Goal: Task Accomplishment & Management: Complete application form

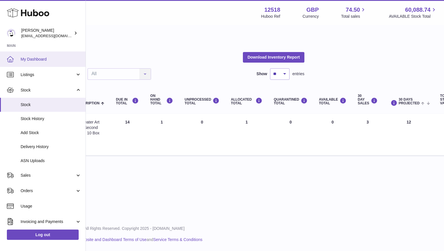
click at [34, 60] on span "My Dashboard" at bounding box center [51, 59] width 61 height 5
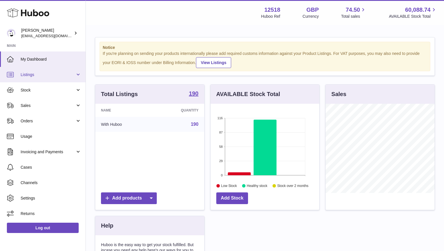
scroll to position [89, 109]
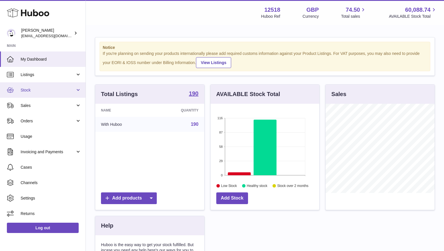
click at [30, 91] on span "Stock" at bounding box center [48, 89] width 55 height 5
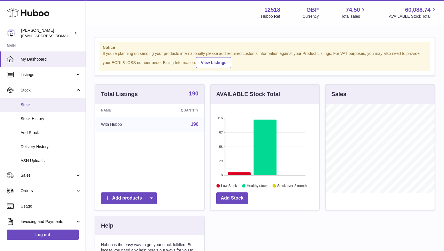
click at [30, 104] on span "Stock" at bounding box center [51, 104] width 61 height 5
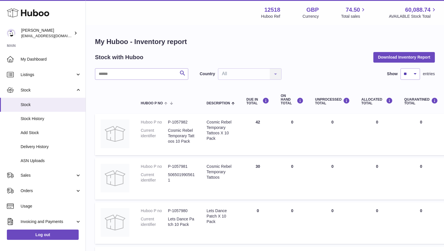
click at [143, 76] on input "text" at bounding box center [141, 73] width 93 height 11
type input "*****"
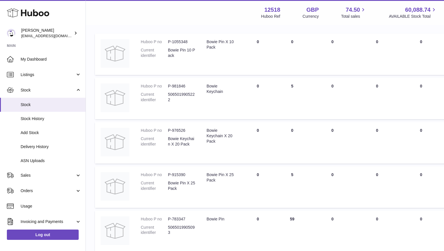
scroll to position [85, 0]
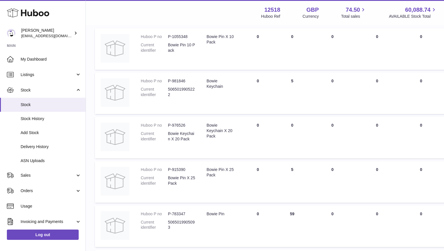
drag, startPoint x: 300, startPoint y: 172, endPoint x: 275, endPoint y: 172, distance: 24.6
click at [275, 172] on td "ON HAND Total 5" at bounding box center [292, 181] width 34 height 41
click at [39, 73] on span "Listings" at bounding box center [48, 74] width 55 height 5
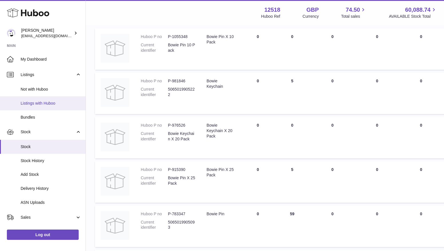
click at [35, 103] on span "Listings with Huboo" at bounding box center [51, 103] width 61 height 5
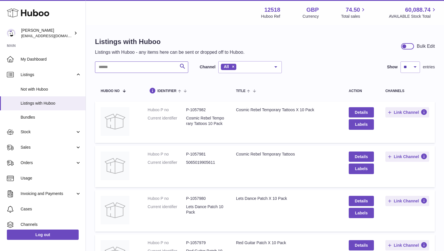
click at [140, 69] on input "text" at bounding box center [141, 66] width 93 height 11
type input "********"
click at [365, 155] on link "Details" at bounding box center [360, 156] width 25 height 10
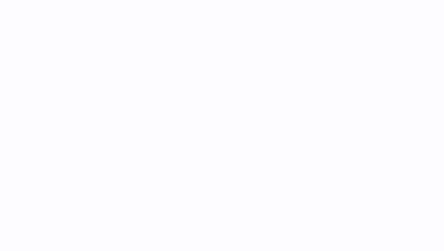
select select "**"
select select "****"
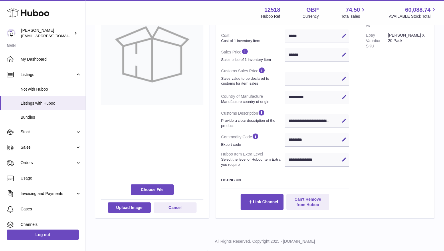
scroll to position [134, 0]
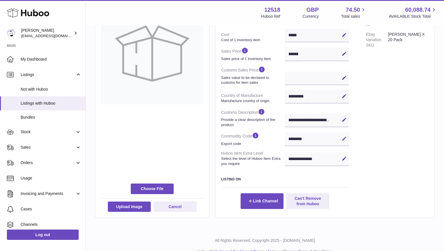
click at [346, 139] on icon at bounding box center [343, 138] width 5 height 5
drag, startPoint x: 310, startPoint y: 139, endPoint x: 281, endPoint y: 139, distance: 28.9
click at [281, 139] on dl "**********" at bounding box center [284, 71] width 127 height 193
click at [27, 135] on link "Stock" at bounding box center [42, 131] width 85 height 15
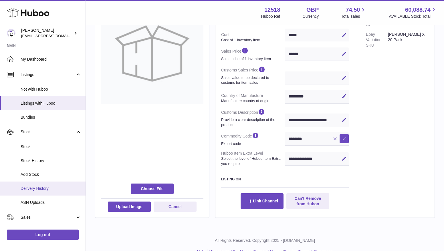
click at [32, 190] on span "Delivery History" at bounding box center [51, 188] width 61 height 5
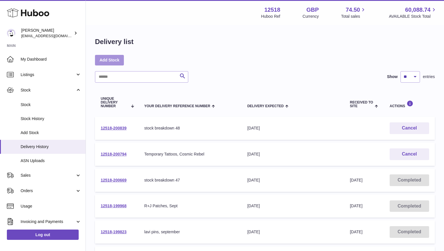
click at [111, 60] on link "Add Stock" at bounding box center [109, 60] width 29 height 10
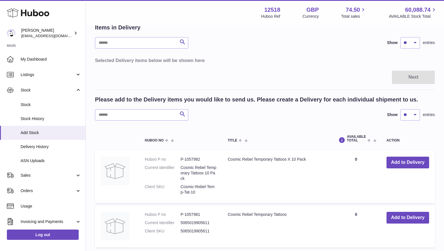
scroll to position [32, 0]
click at [118, 120] on input "text" at bounding box center [141, 115] width 93 height 11
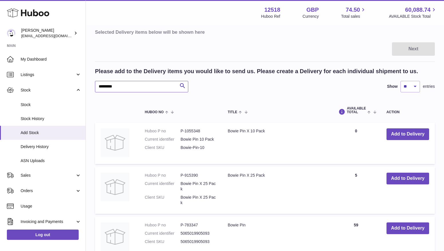
scroll to position [70, 0]
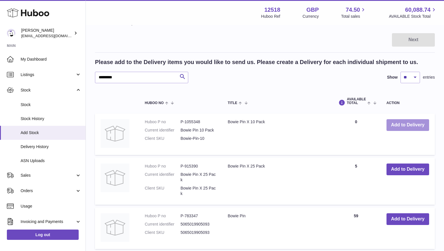
click at [411, 124] on button "Add to Delivery" at bounding box center [407, 125] width 43 height 12
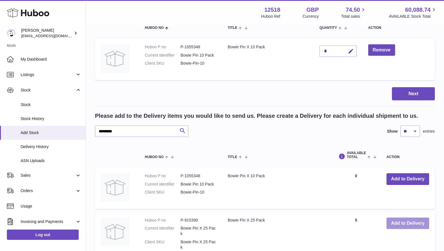
click at [397, 223] on button "Add to Delivery" at bounding box center [407, 223] width 43 height 12
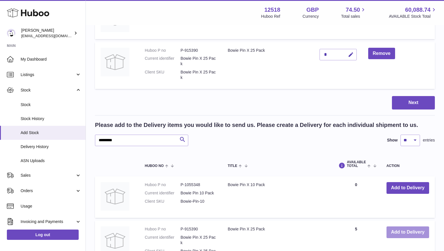
scroll to position [109, 0]
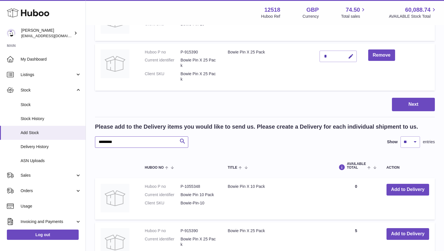
drag, startPoint x: 108, startPoint y: 143, endPoint x: 84, endPoint y: 142, distance: 24.0
click at [85, 142] on div "Huboo Caitlin Derer caitlin@fancylamp.co Main My Dashboard Listings Not with Hu…" at bounding box center [222, 133] width 444 height 484
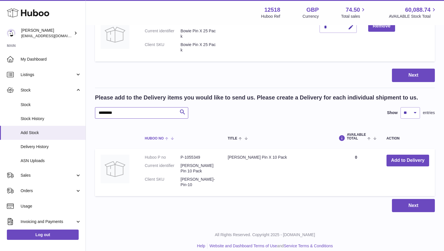
scroll to position [139, 0]
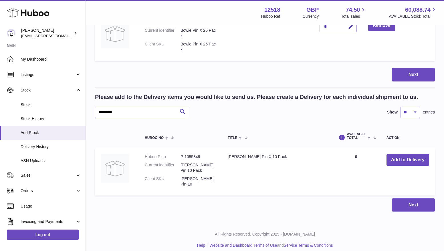
click at [291, 208] on div "Create stock delivery - upload to Huboo the delivery details and expected incom…" at bounding box center [265, 55] width 358 height 336
click at [417, 159] on button "Add to Delivery" at bounding box center [407, 160] width 43 height 12
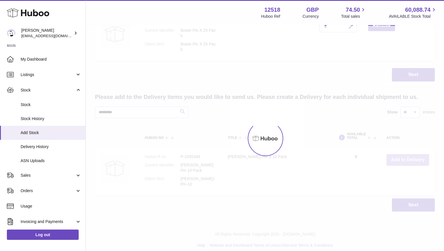
scroll to position [183, 0]
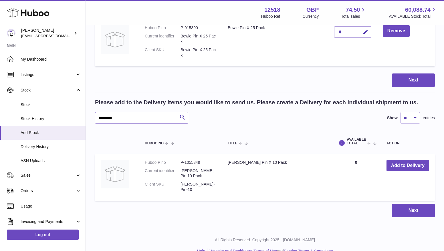
click at [132, 113] on input "*********" at bounding box center [141, 117] width 93 height 11
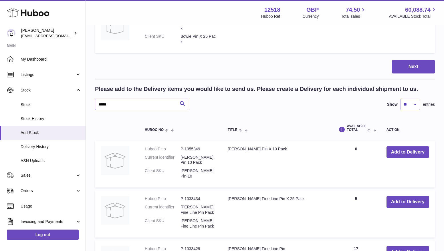
scroll to position [208, 0]
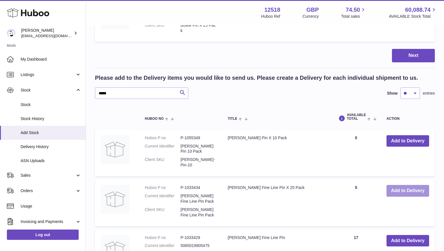
click at [399, 185] on button "Add to Delivery" at bounding box center [407, 191] width 43 height 12
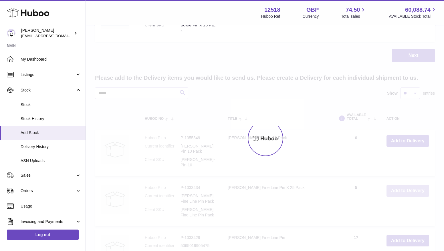
scroll to position [258, 0]
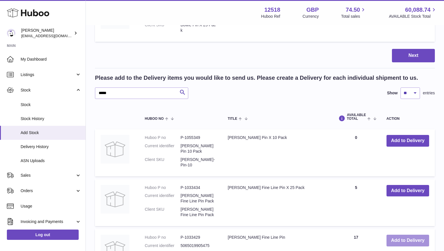
click at [395, 235] on button "Add to Delivery" at bounding box center [407, 241] width 43 height 12
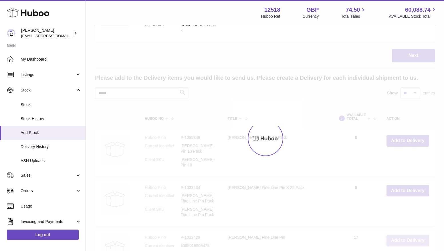
scroll to position [302, 0]
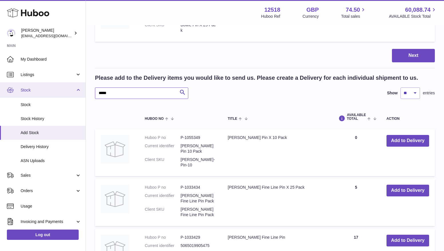
drag, startPoint x: 119, startPoint y: 87, endPoint x: 83, endPoint y: 87, distance: 36.0
click at [83, 87] on div "Huboo Caitlin Derer caitlin@fancylamp.co Main My Dashboard Listings Not with Hu…" at bounding box center [222, 15] width 444 height 634
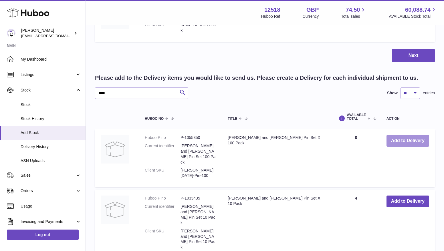
click at [398, 138] on button "Add to Delivery" at bounding box center [407, 141] width 43 height 12
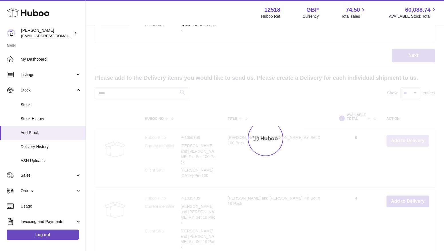
scroll to position [346, 0]
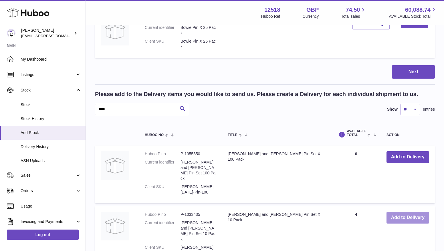
click at [399, 212] on button "Add to Delivery" at bounding box center [407, 218] width 43 height 12
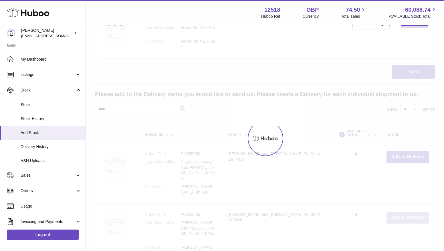
scroll to position [396, 0]
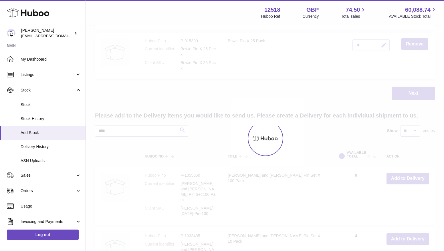
scroll to position [441, 0]
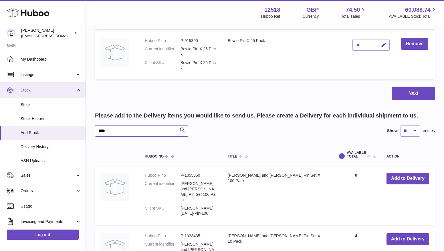
drag, startPoint x: 109, startPoint y: 86, endPoint x: 84, endPoint y: 86, distance: 25.1
type input "******"
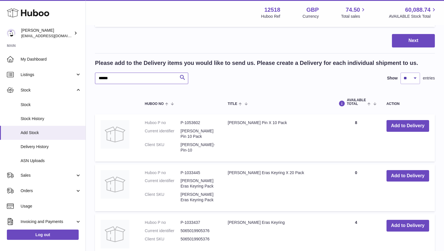
scroll to position [494, 0]
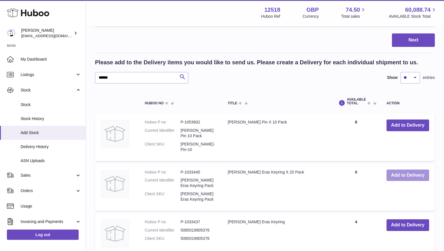
click at [403, 169] on button "Add to Delivery" at bounding box center [407, 175] width 43 height 12
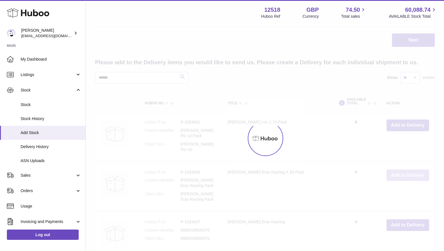
scroll to position [544, 0]
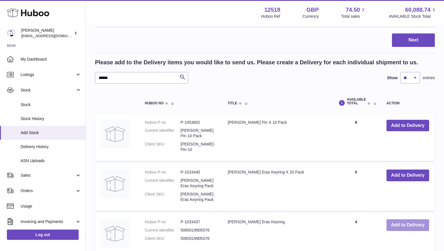
click at [404, 219] on button "Add to Delivery" at bounding box center [407, 225] width 43 height 12
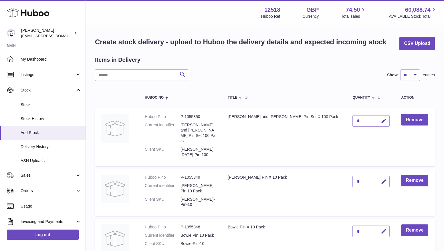
scroll to position [0, 0]
click at [380, 122] on icon "button" at bounding box center [383, 121] width 6 height 6
drag, startPoint x: 343, startPoint y: 121, endPoint x: 334, endPoint y: 121, distance: 9.1
click at [352, 121] on input "*" at bounding box center [370, 120] width 37 height 11
type input "*"
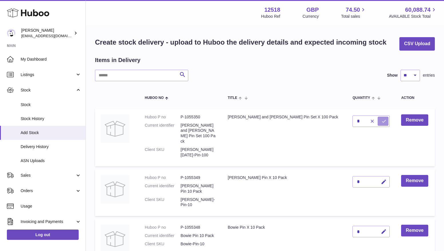
click at [381, 121] on icon "submit" at bounding box center [383, 121] width 5 height 5
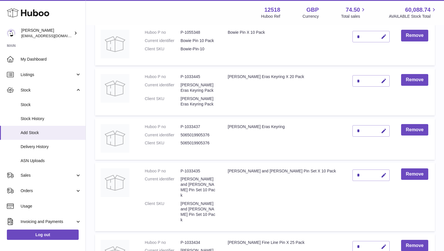
scroll to position [195, 0]
click at [380, 172] on icon "button" at bounding box center [383, 175] width 6 height 6
click at [352, 169] on input "*" at bounding box center [370, 174] width 37 height 11
type input "**"
click at [381, 172] on icon "submit" at bounding box center [383, 174] width 5 height 5
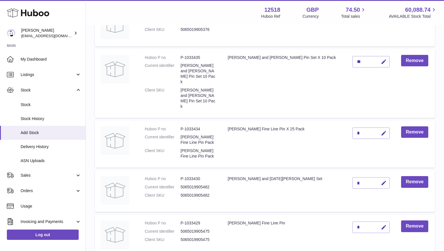
scroll to position [313, 0]
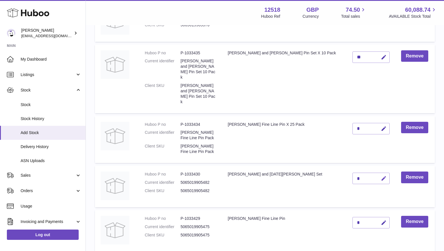
click at [380, 175] on icon "button" at bounding box center [383, 178] width 6 height 6
type input "**"
click at [320, 166] on td "Liam and Noel Pin Set" at bounding box center [284, 186] width 125 height 41
click at [381, 176] on icon "submit" at bounding box center [383, 178] width 5 height 5
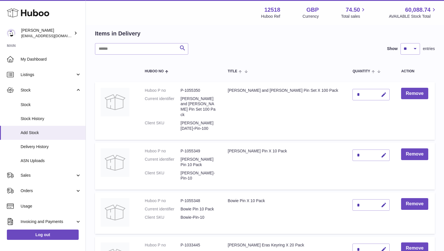
scroll to position [0, 0]
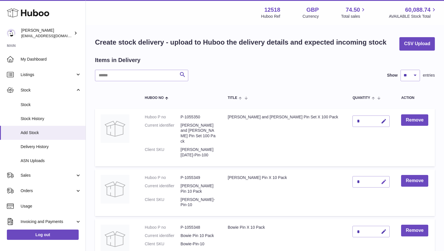
click at [380, 179] on icon "button" at bounding box center [383, 182] width 6 height 6
type input "*"
click at [381, 179] on icon "submit" at bounding box center [383, 181] width 5 height 5
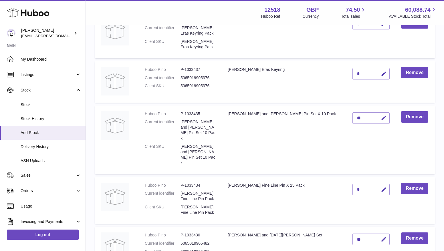
scroll to position [263, 0]
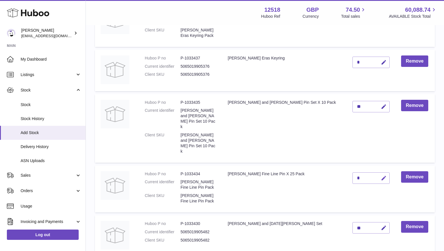
click at [380, 175] on icon "button" at bounding box center [383, 178] width 6 height 6
type input "*"
click at [381, 175] on icon "submit" at bounding box center [383, 177] width 5 height 5
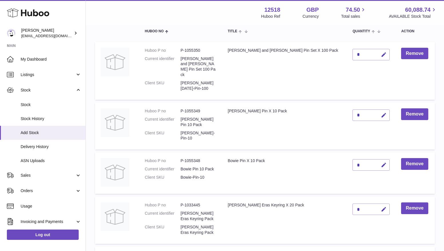
scroll to position [67, 0]
click at [380, 162] on icon "button" at bounding box center [383, 165] width 6 height 6
type input "*"
click at [381, 162] on icon "submit" at bounding box center [383, 164] width 5 height 5
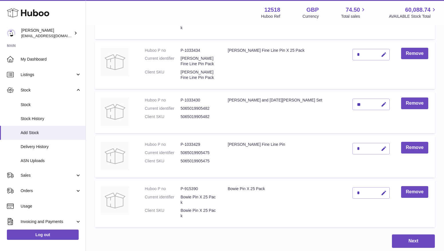
scroll to position [387, 0]
click at [376, 187] on button "button" at bounding box center [382, 193] width 13 height 12
type input "*"
click at [381, 190] on icon "submit" at bounding box center [383, 192] width 5 height 5
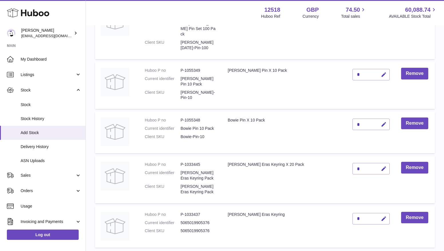
scroll to position [111, 0]
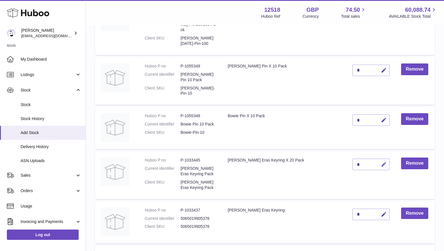
click at [380, 161] on icon "button" at bounding box center [383, 164] width 6 height 6
type input "*"
click at [381, 162] on icon "submit" at bounding box center [383, 164] width 5 height 5
click at [380, 211] on icon "button" at bounding box center [383, 214] width 6 height 6
type input "**"
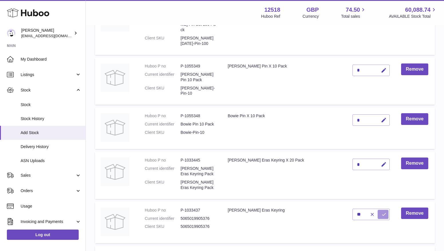
click at [381, 212] on icon "submit" at bounding box center [383, 214] width 5 height 5
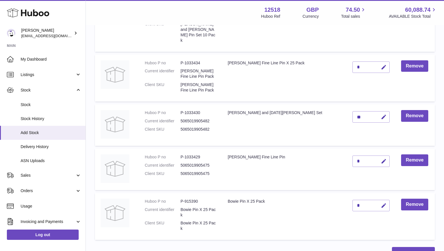
scroll to position [379, 0]
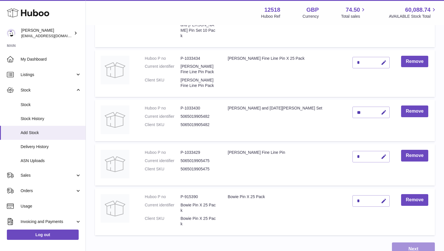
click at [412, 242] on button "Next" at bounding box center [413, 248] width 43 height 13
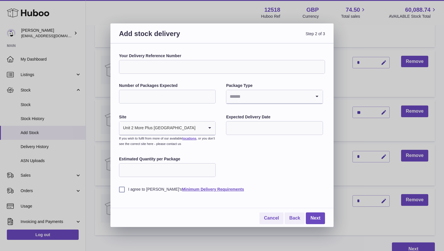
click at [135, 69] on input "Your Delivery Reference Number" at bounding box center [222, 67] width 206 height 14
type input "**********"
click at [139, 96] on input "Number of Packages Expected" at bounding box center [167, 97] width 97 height 14
type input "*"
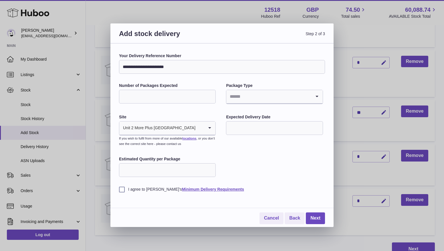
type input "*"
click at [242, 100] on input "Search for option" at bounding box center [268, 96] width 85 height 13
click at [240, 133] on li "Boxes" at bounding box center [273, 134] width 95 height 11
click at [240, 133] on input "text" at bounding box center [274, 128] width 97 height 14
click at [306, 141] on icon "button" at bounding box center [307, 141] width 7 height 7
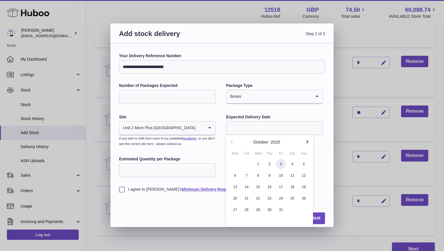
click at [281, 165] on span "3" at bounding box center [280, 164] width 10 height 10
type input "**********"
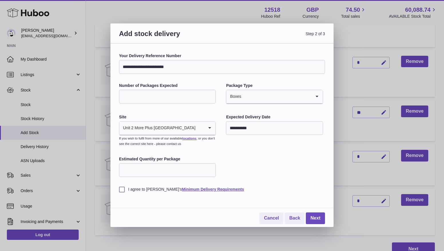
click at [174, 168] on input "Estimated Quantity per Package" at bounding box center [167, 170] width 97 height 14
type input "**"
click at [122, 192] on label "I agree to Huboo's Minimum Delivery Requirements" at bounding box center [222, 189] width 206 height 5
click at [318, 219] on link "Next" at bounding box center [315, 218] width 19 height 12
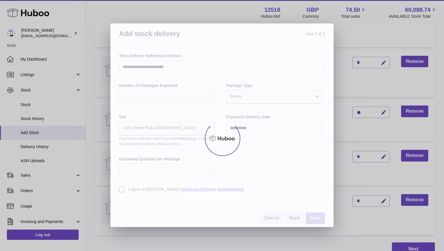
scroll to position [223, 0]
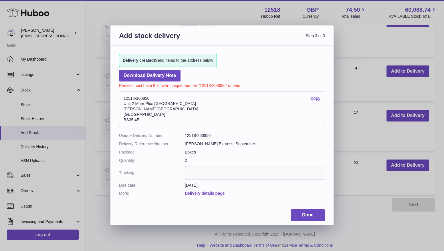
click at [316, 99] on link "Copy" at bounding box center [315, 98] width 10 height 5
click at [302, 213] on link "Done" at bounding box center [307, 215] width 34 height 12
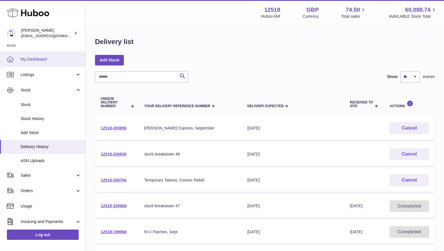
click at [52, 58] on span "My Dashboard" at bounding box center [51, 59] width 61 height 5
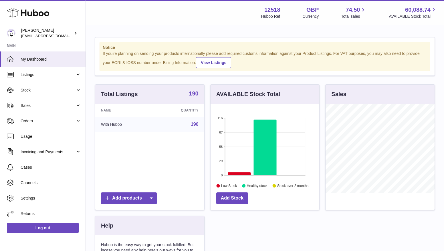
scroll to position [89, 109]
click at [33, 167] on span "Cases" at bounding box center [51, 167] width 61 height 5
click at [37, 90] on span "Stock" at bounding box center [48, 89] width 55 height 5
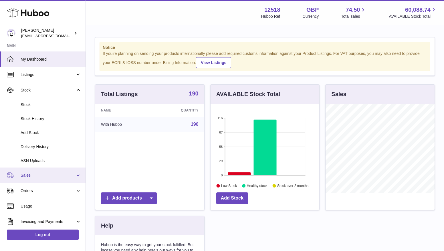
click at [33, 173] on span "Sales" at bounding box center [48, 175] width 55 height 5
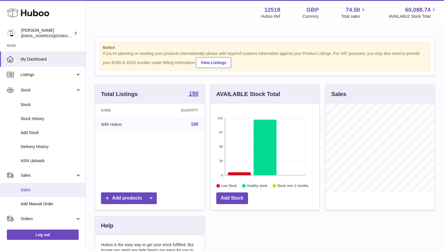
click at [29, 189] on span "Sales" at bounding box center [51, 189] width 61 height 5
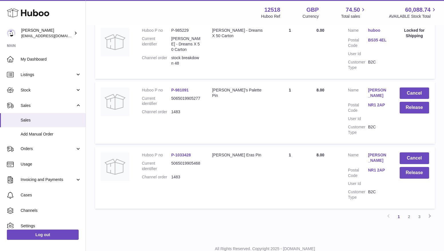
scroll to position [560, 0]
click at [408, 218] on link "2" at bounding box center [409, 216] width 10 height 10
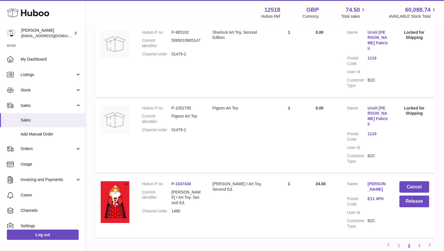
scroll to position [598, 0]
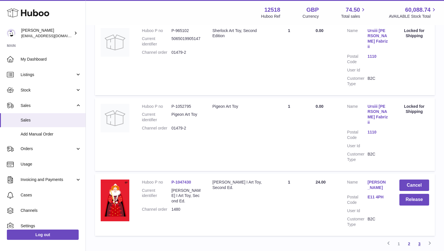
click at [418, 239] on link "3" at bounding box center [419, 244] width 10 height 10
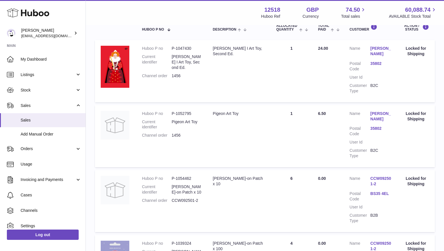
scroll to position [107, 0]
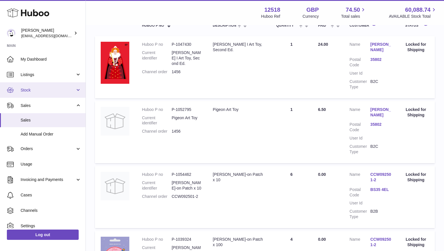
click at [36, 91] on span "Stock" at bounding box center [48, 89] width 55 height 5
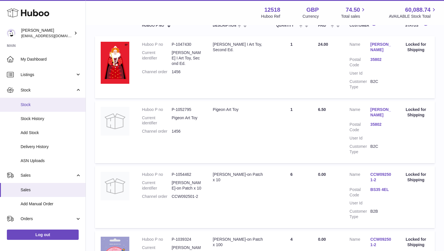
click at [36, 102] on span "Stock" at bounding box center [51, 104] width 61 height 5
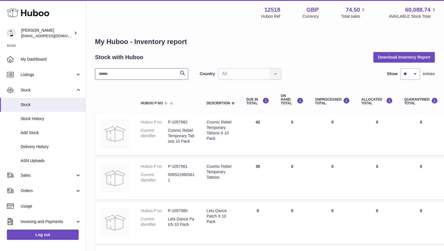
click at [143, 70] on input "text" at bounding box center [141, 73] width 93 height 11
type input "******"
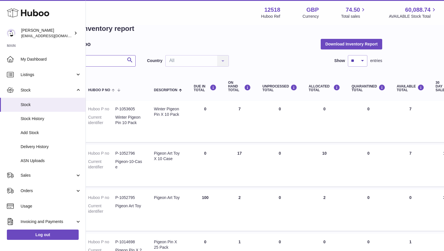
scroll to position [13, 0]
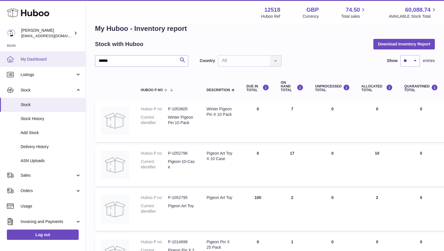
click at [42, 59] on span "My Dashboard" at bounding box center [51, 59] width 61 height 5
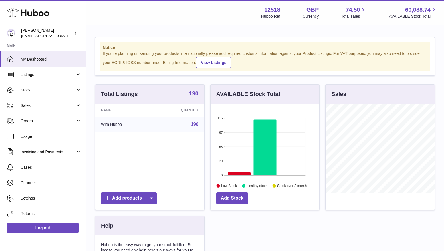
scroll to position [89, 109]
